Goal: Information Seeking & Learning: Learn about a topic

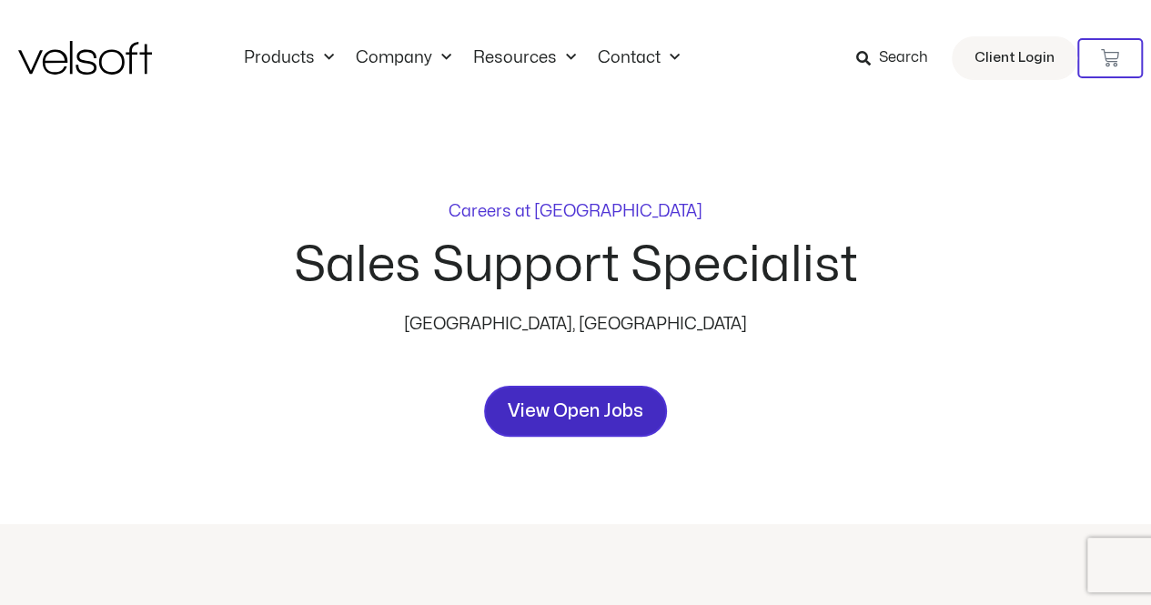
click at [589, 398] on span "View Open Jobs" at bounding box center [576, 411] width 136 height 29
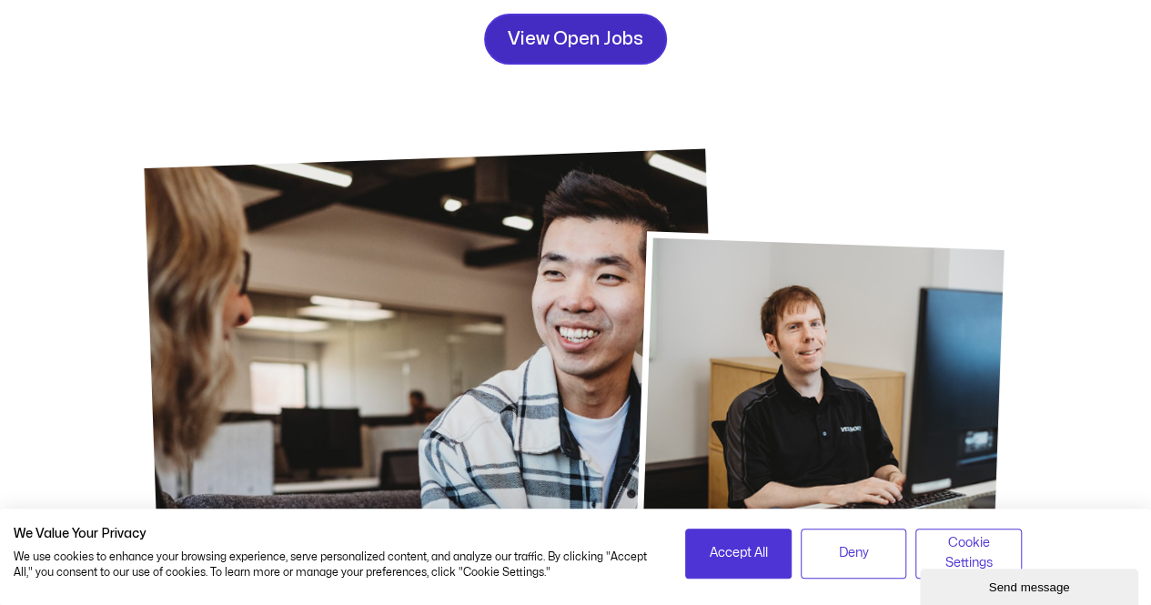
click at [629, 57] on link "View Open Jobs" at bounding box center [575, 39] width 183 height 51
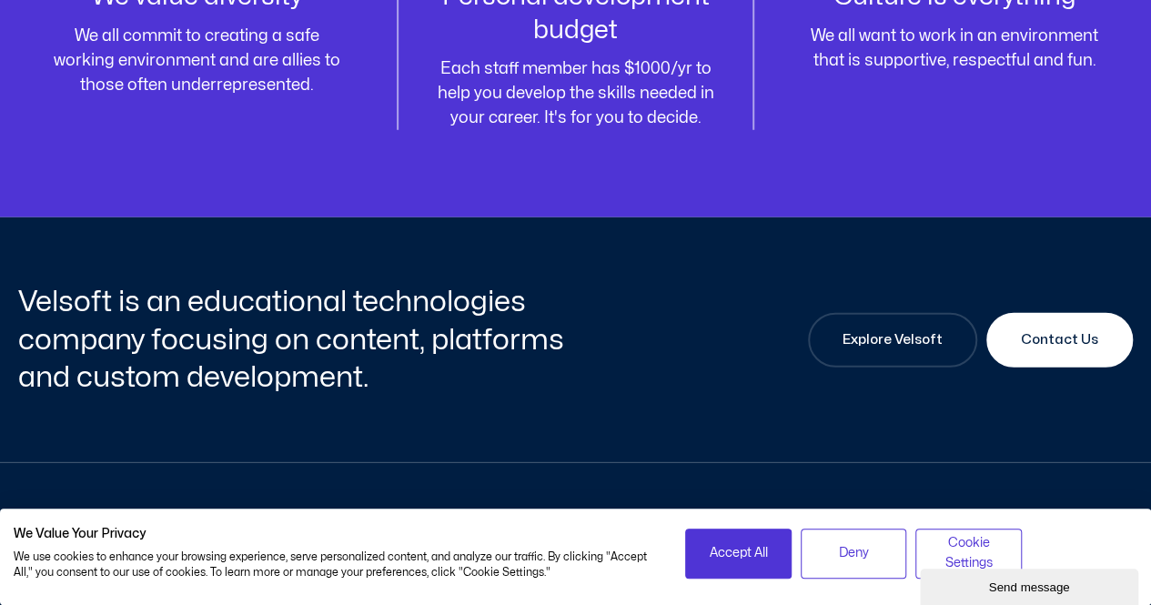
scroll to position [2545, 0]
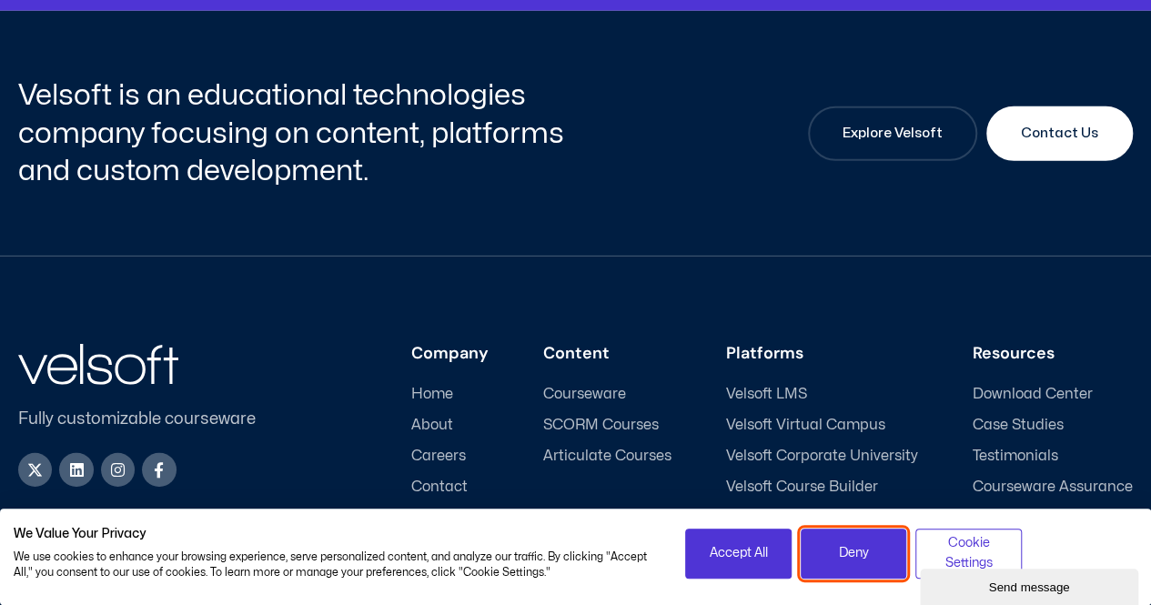
click at [861, 554] on span "Deny" at bounding box center [854, 553] width 30 height 20
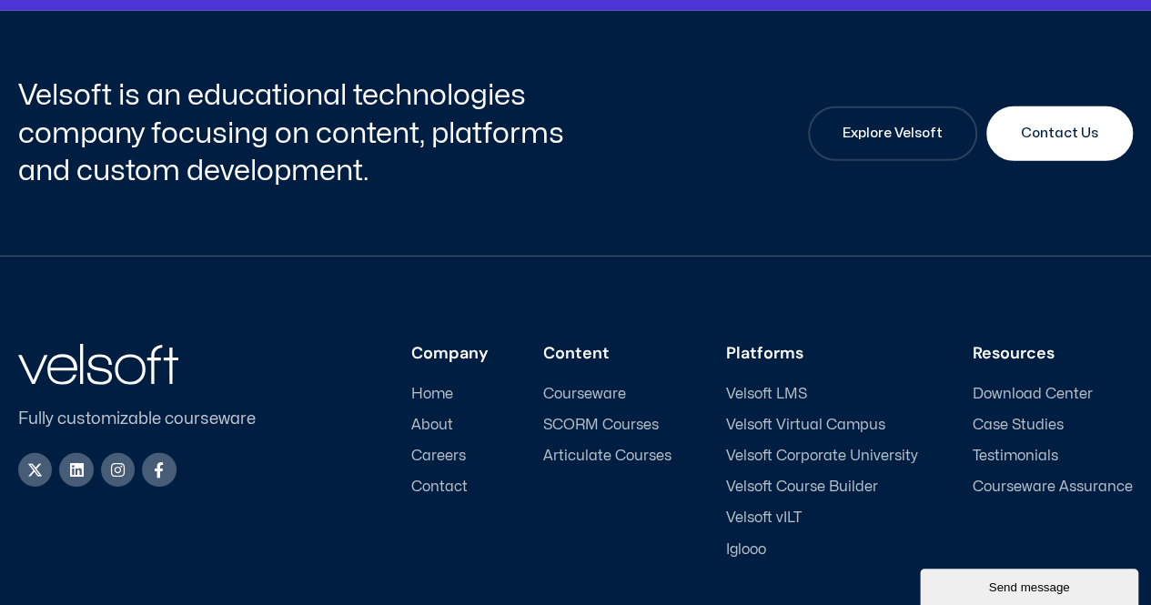
click at [458, 448] on span "Careers" at bounding box center [438, 456] width 55 height 17
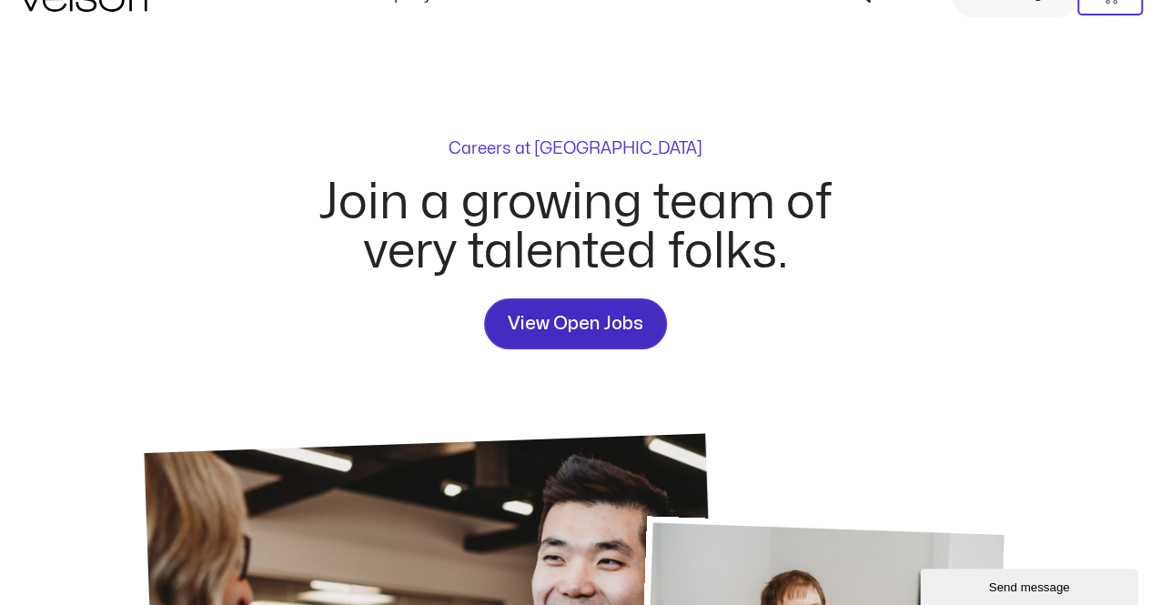
click at [567, 313] on span "View Open Jobs" at bounding box center [576, 323] width 136 height 29
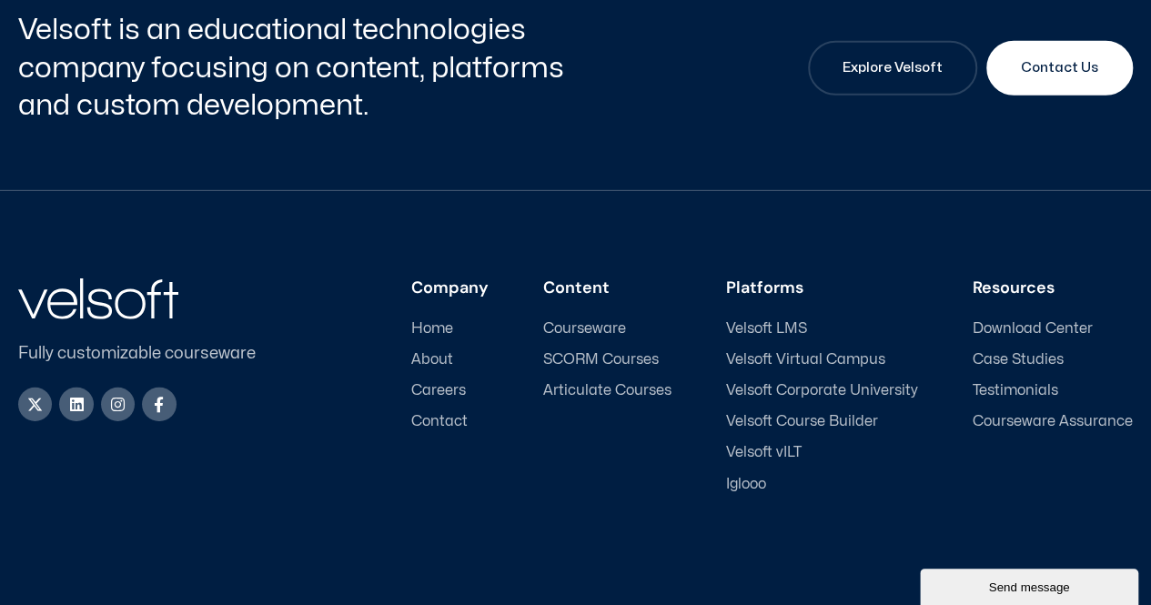
scroll to position [2671, 0]
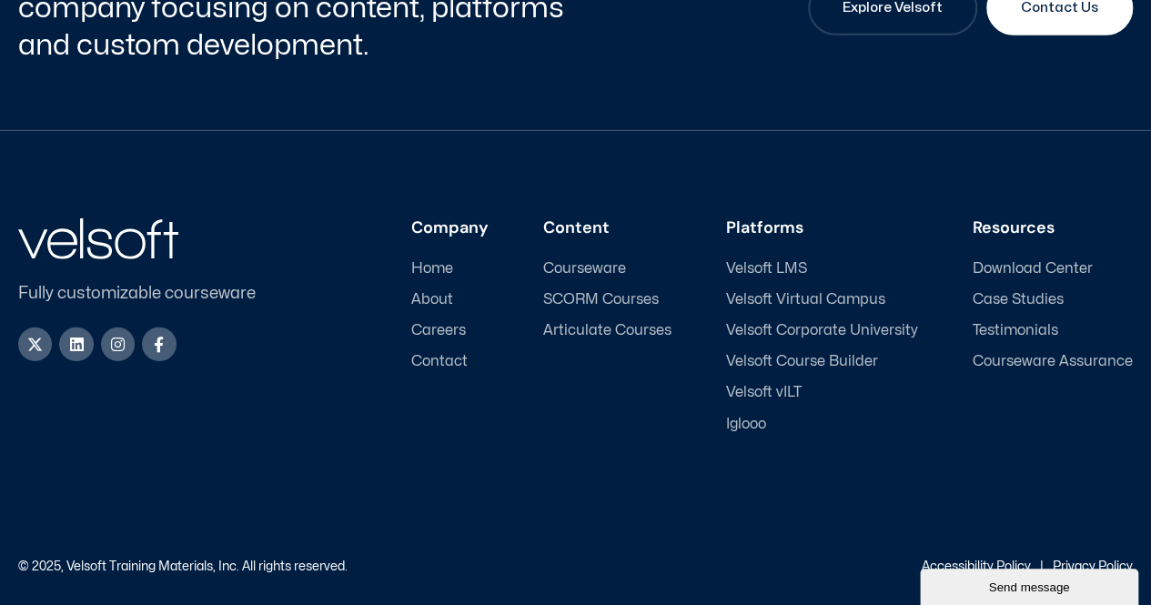
click at [437, 322] on span "Careers" at bounding box center [438, 330] width 55 height 17
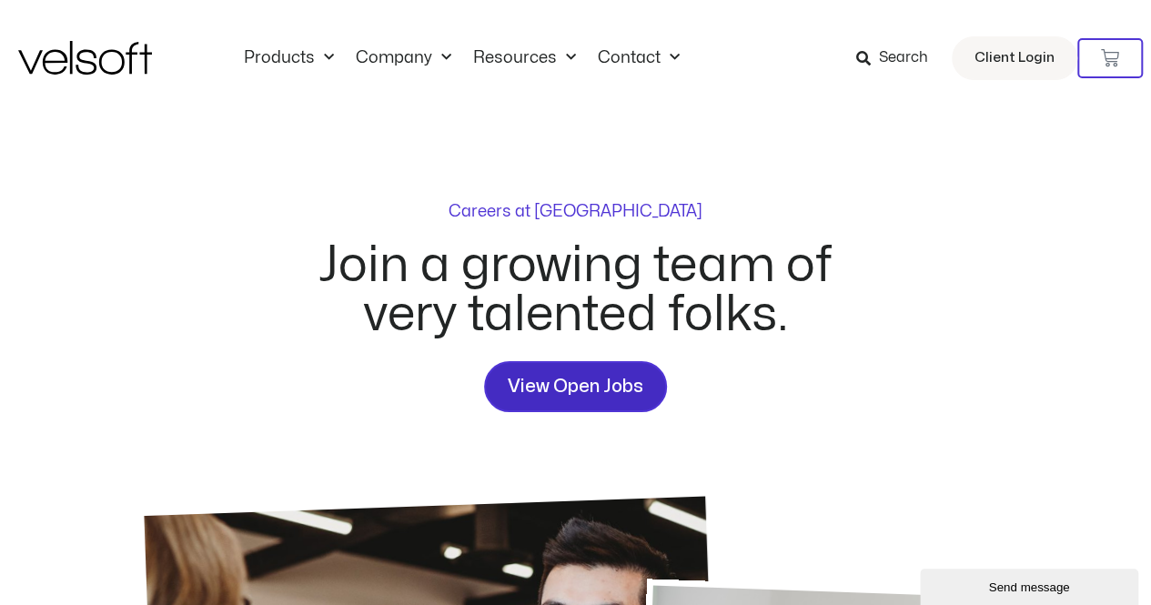
click at [541, 389] on span "View Open Jobs" at bounding box center [576, 386] width 136 height 29
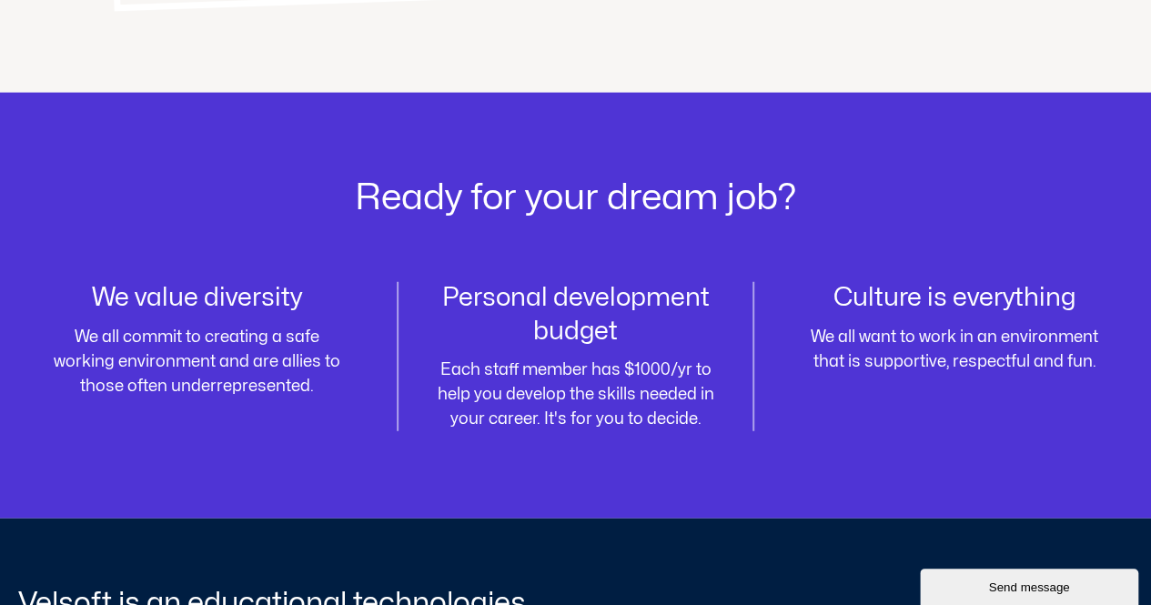
scroll to position [2545, 0]
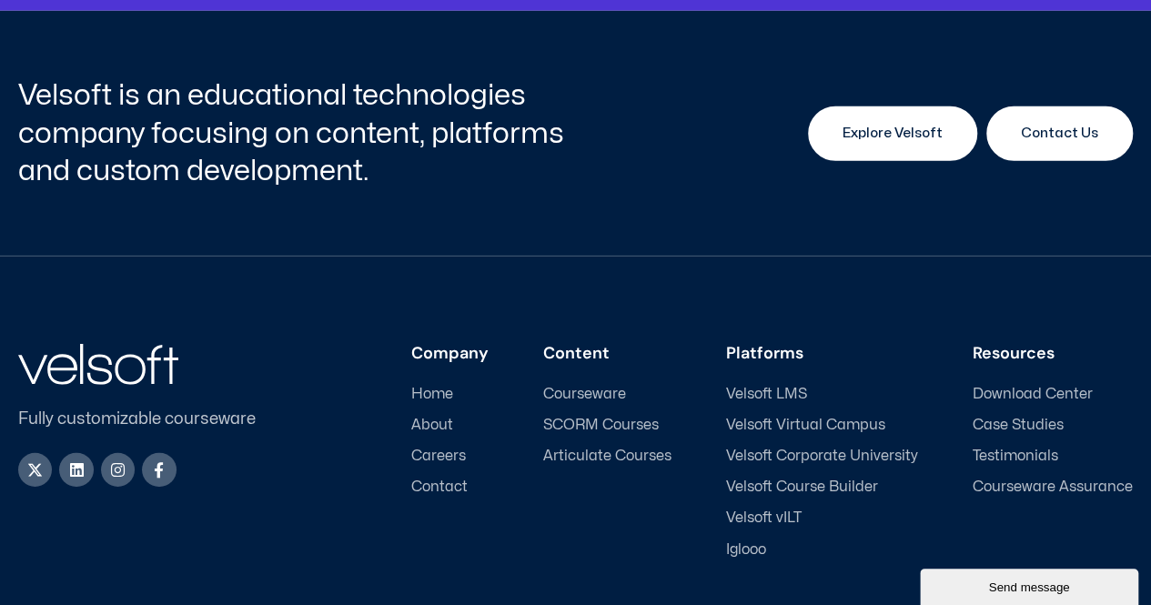
click at [900, 126] on span "Explore Velsoft" at bounding box center [892, 134] width 100 height 22
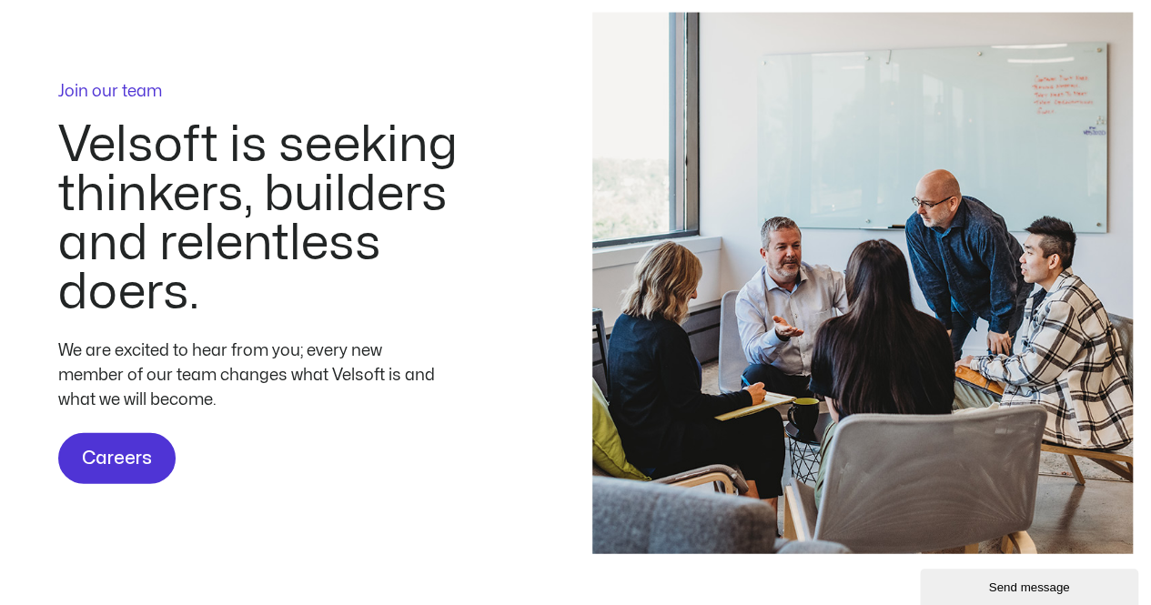
scroll to position [5386, 0]
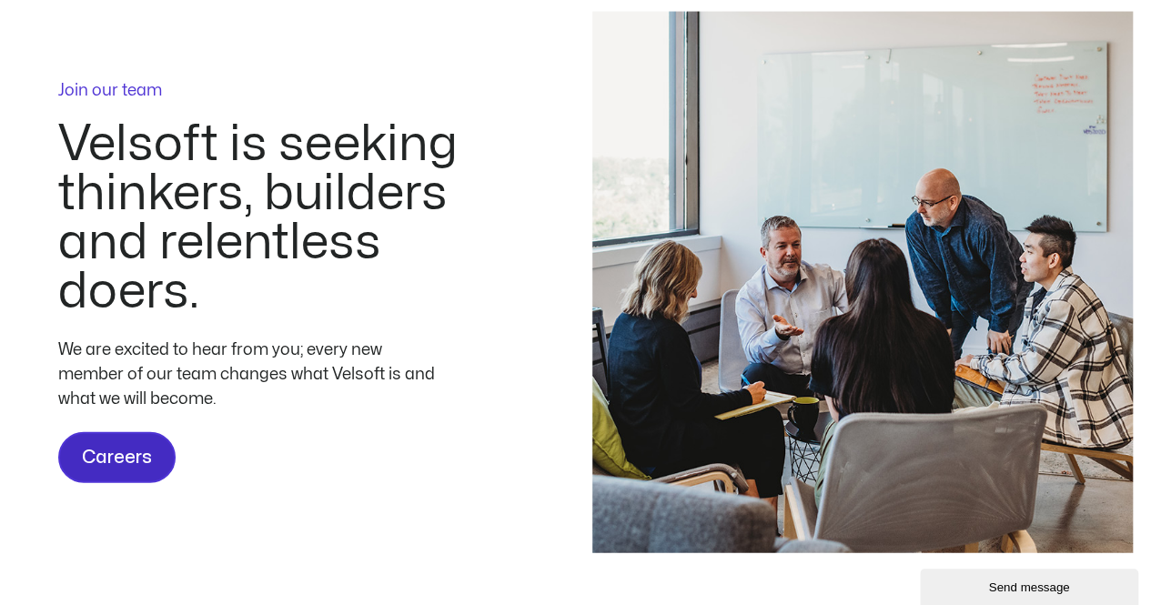
click at [119, 449] on span "Careers" at bounding box center [117, 457] width 70 height 29
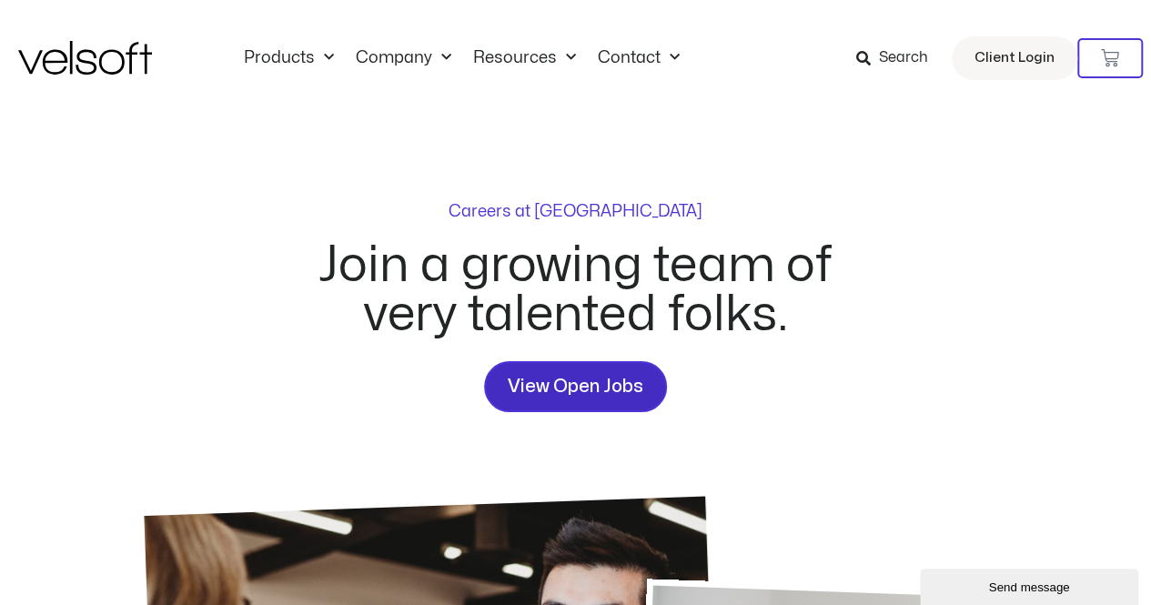
click at [571, 367] on link "View Open Jobs" at bounding box center [575, 386] width 183 height 51
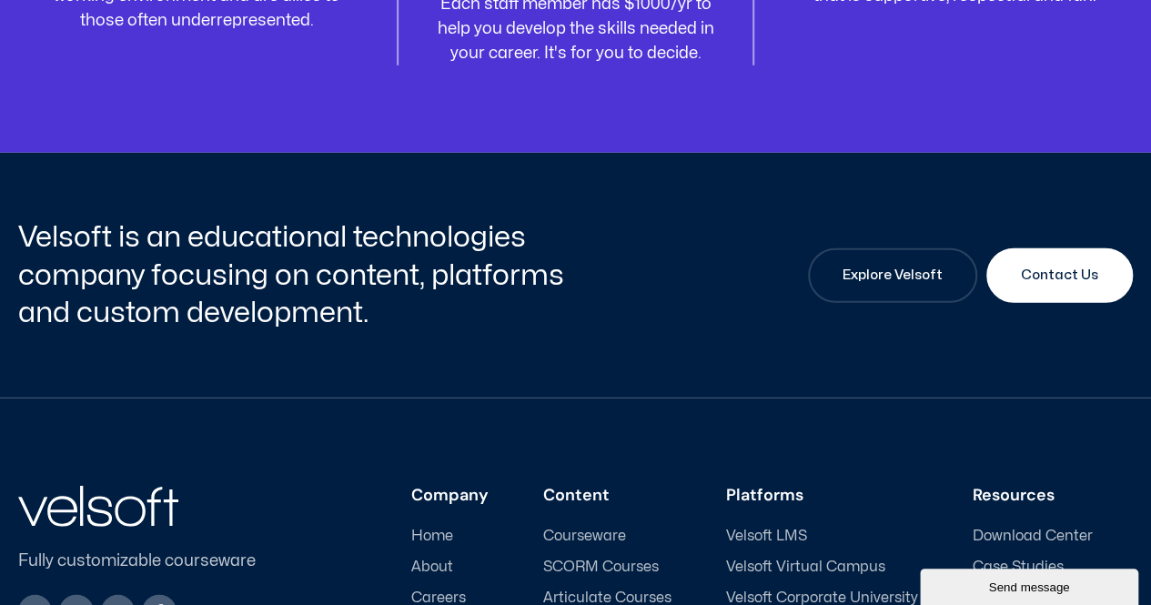
scroll to position [2545, 0]
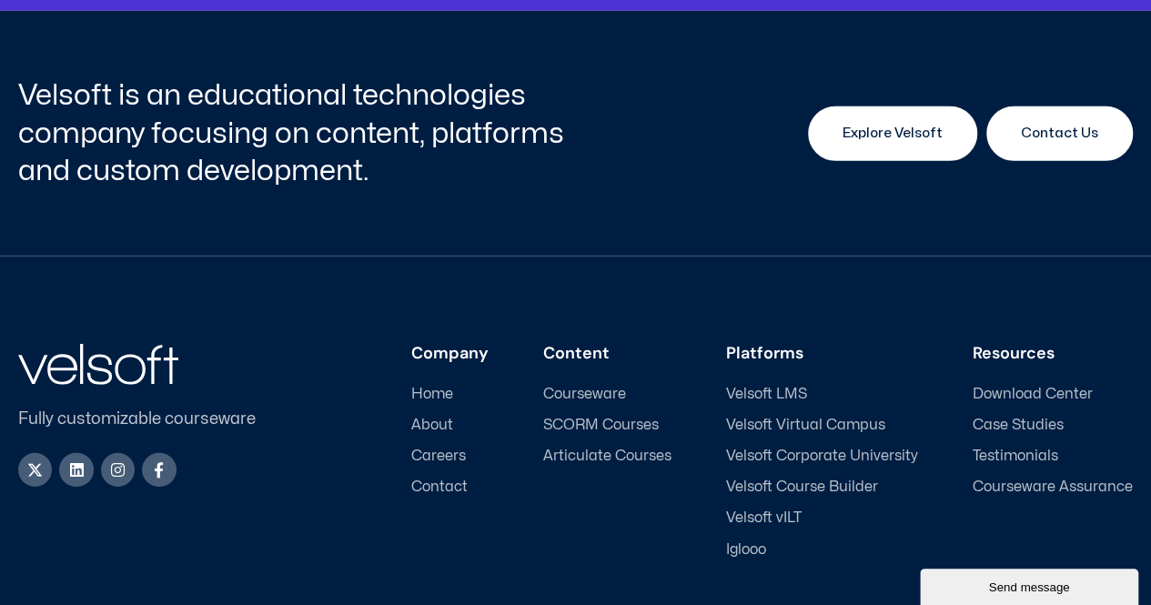
click at [854, 128] on span "Explore Velsoft" at bounding box center [892, 134] width 100 height 22
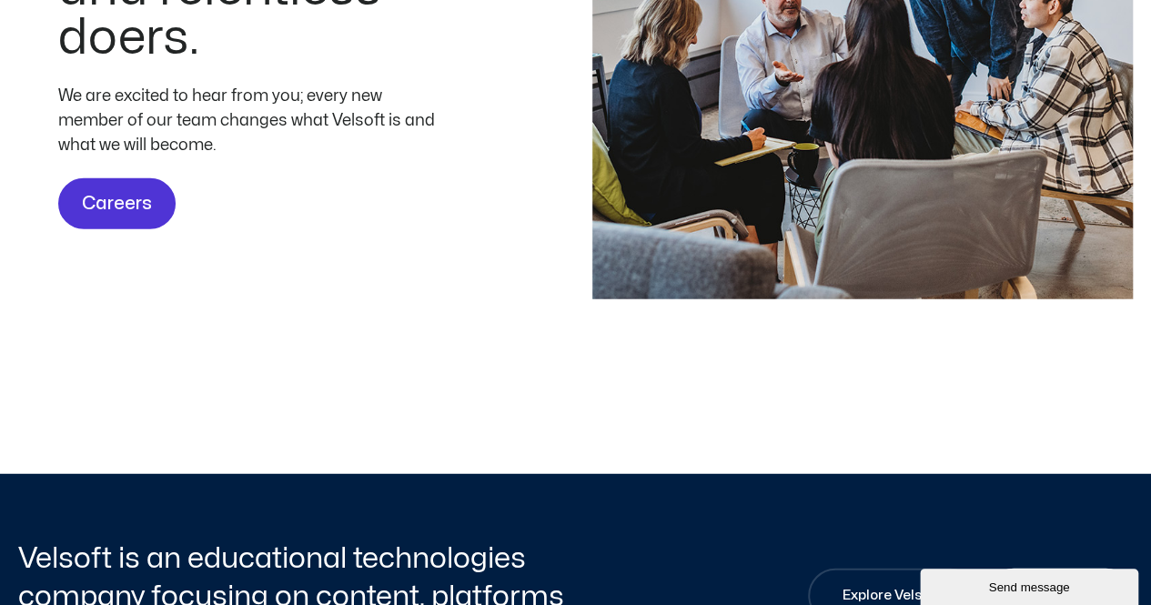
scroll to position [5639, 0]
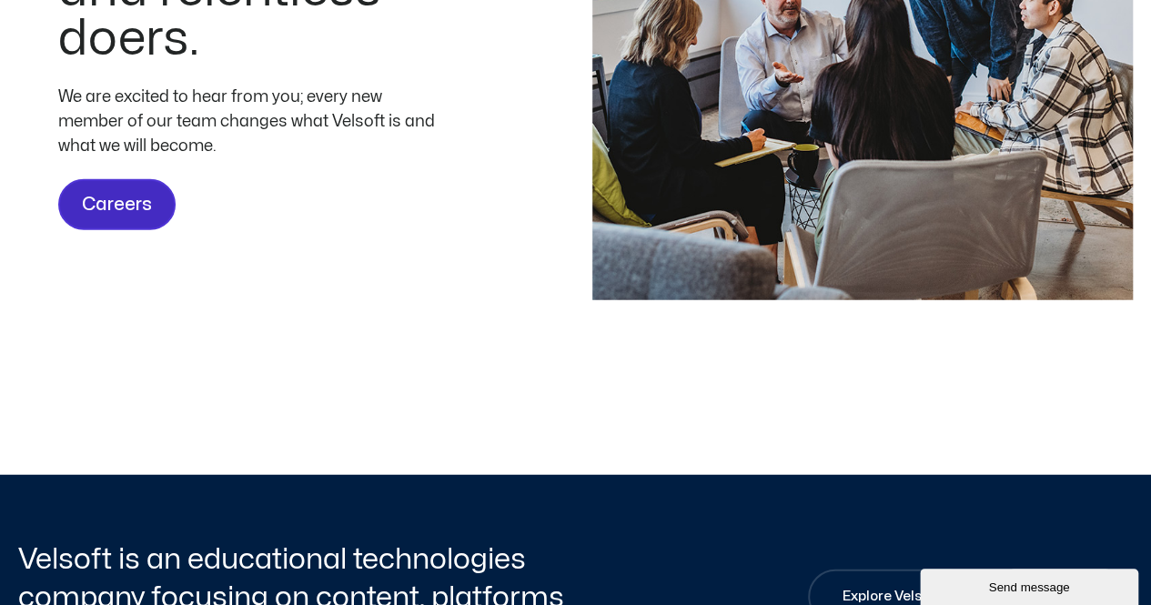
click at [129, 210] on span "Careers" at bounding box center [117, 204] width 70 height 29
